Goal: Find specific page/section: Find specific page/section

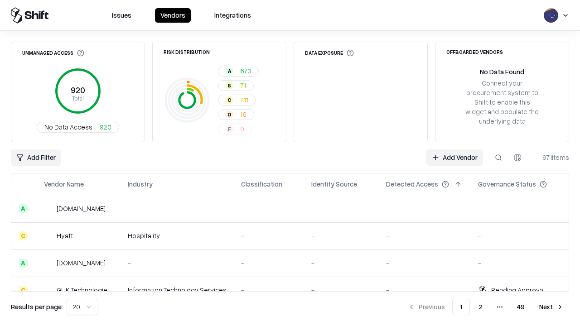
click at [290, 163] on div "Add Filter Add Vendor 971 items" at bounding box center [290, 158] width 559 height 16
click at [36, 158] on html "Issues Vendors Integrations Unmanaged Access 920 Total No Data Access 920 Risk …" at bounding box center [290, 163] width 580 height 326
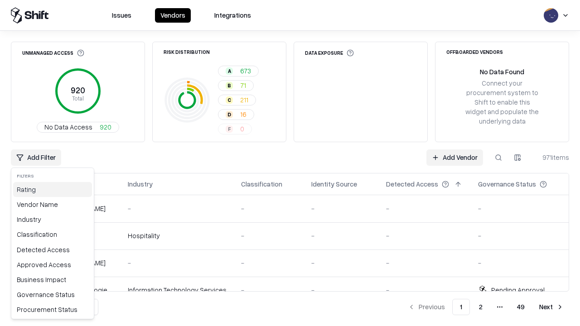
click at [53, 190] on div "Rating" at bounding box center [52, 189] width 79 height 15
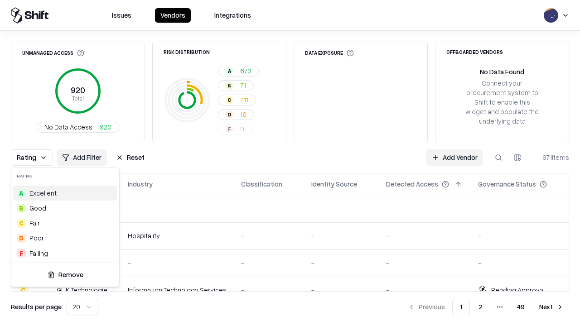
click at [290, 163] on html "Issues Vendors Integrations Unmanaged Access 920 Total No Data Access 920 Risk …" at bounding box center [290, 163] width 580 height 326
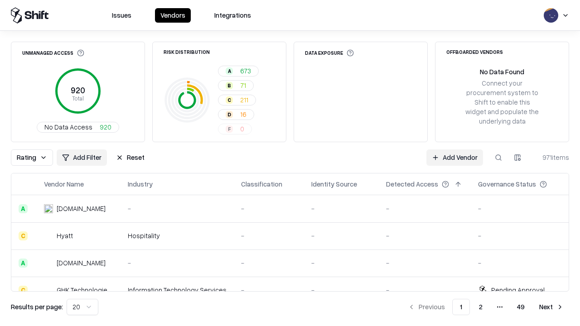
click at [130, 158] on button "Reset" at bounding box center [130, 158] width 39 height 16
click at [290, 163] on div "Rating Add Filter Reset Add Vendor 971 items" at bounding box center [290, 158] width 559 height 16
click at [36, 158] on html "Issues Vendors Integrations Unmanaged Access 920 Total No Data Access 920 Risk …" at bounding box center [290, 163] width 580 height 326
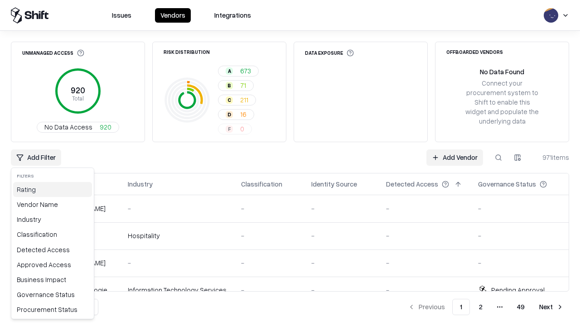
click at [53, 190] on div "Rating" at bounding box center [52, 189] width 79 height 15
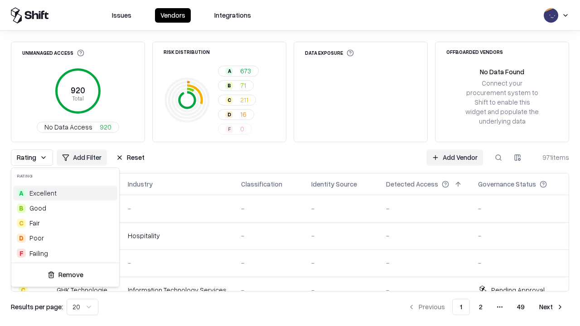
click at [65, 253] on div "F Failing" at bounding box center [65, 253] width 104 height 15
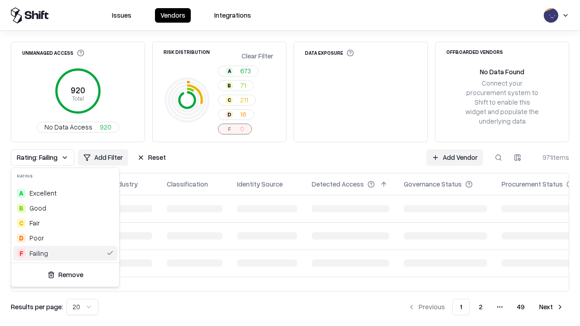
click at [290, 163] on html "Issues Vendors Integrations Unmanaged Access 920 Total No Data Access 920 Risk …" at bounding box center [290, 163] width 580 height 326
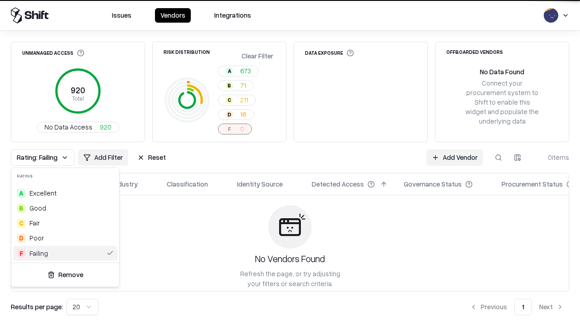
click at [290, 163] on div "Rating: Failing Add Filter Reset Add Vendor 0 items" at bounding box center [290, 158] width 559 height 16
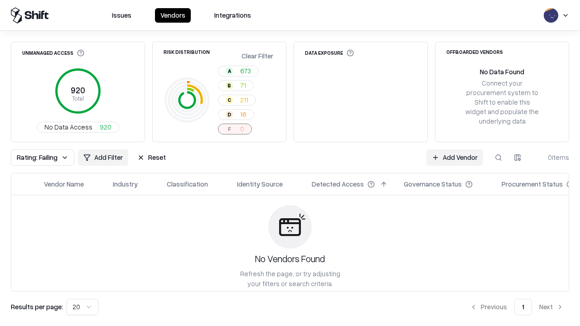
click at [151, 158] on button "Reset" at bounding box center [151, 158] width 39 height 16
click at [290, 163] on div "Add Filter Add Vendor 0 items" at bounding box center [290, 158] width 559 height 16
click at [36, 158] on html "Issues Vendors Integrations Unmanaged Access 920 Total No Data Access 920 Risk …" at bounding box center [290, 163] width 580 height 326
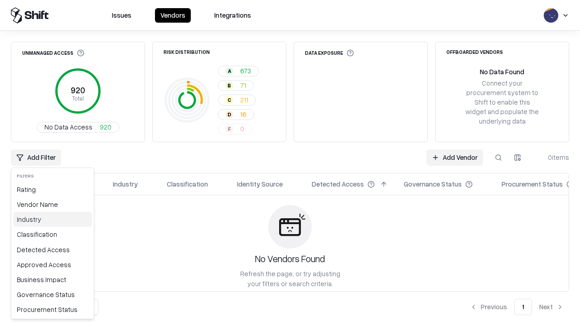
click at [53, 219] on div "Industry" at bounding box center [52, 219] width 79 height 15
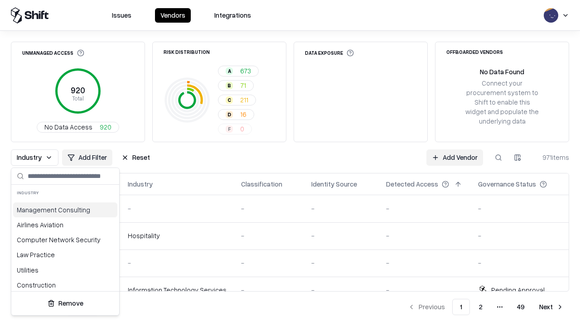
click at [290, 163] on html "Issues Vendors Integrations Unmanaged Access 920 Total No Data Access 920 Risk …" at bounding box center [290, 163] width 580 height 326
click at [136, 158] on button "Reset" at bounding box center [135, 158] width 39 height 16
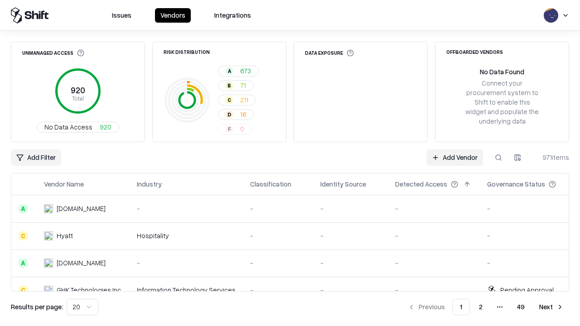
click at [290, 163] on div "Add Filter Add Vendor 971 items" at bounding box center [290, 158] width 559 height 16
click at [36, 158] on html "Issues Vendors Integrations Unmanaged Access 920 Total No Data Access 920 Risk …" at bounding box center [290, 163] width 580 height 326
